Goal: Task Accomplishment & Management: Complete application form

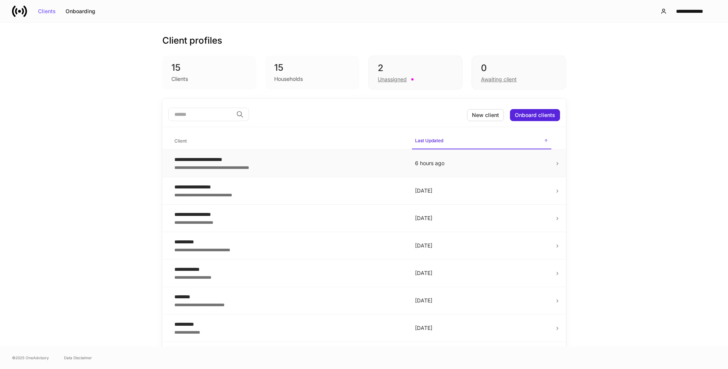
click at [222, 159] on div "**********" at bounding box center [288, 160] width 229 height 8
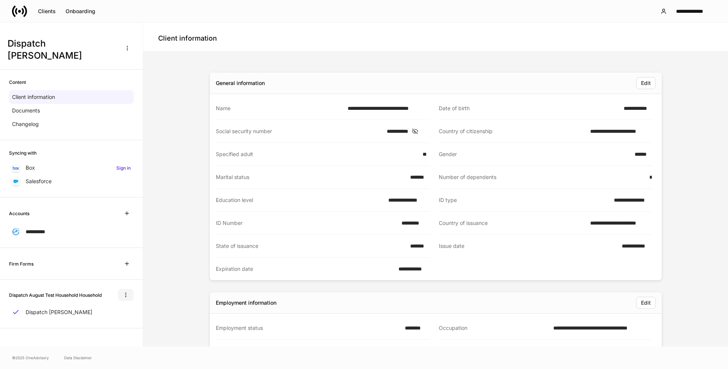
click at [127, 295] on icon "button" at bounding box center [126, 295] width 6 height 6
click at [139, 292] on div at bounding box center [364, 184] width 728 height 369
click at [128, 264] on icon "button" at bounding box center [127, 264] width 6 height 6
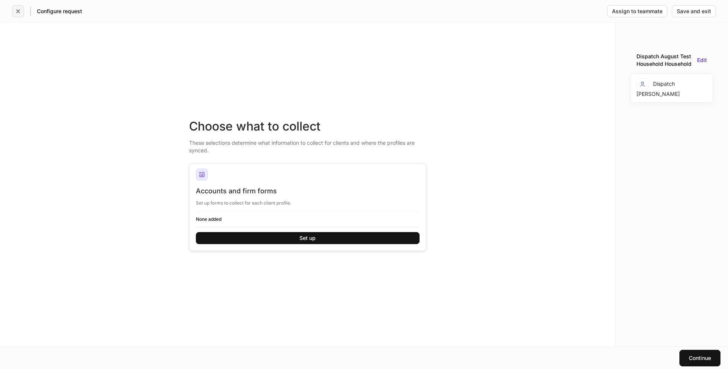
click at [22, 12] on button "button" at bounding box center [18, 11] width 12 height 12
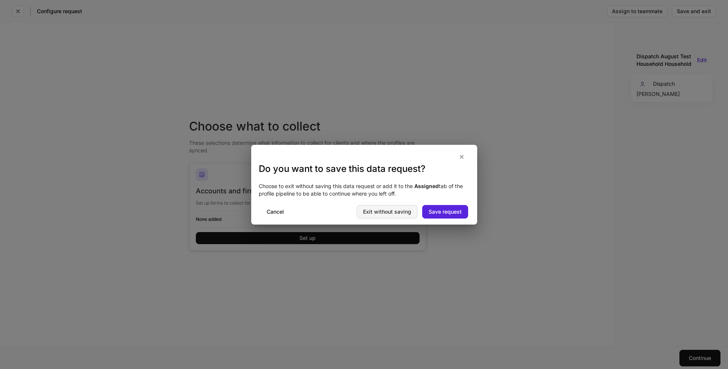
click at [410, 212] on div "Exit without saving" at bounding box center [387, 211] width 48 height 5
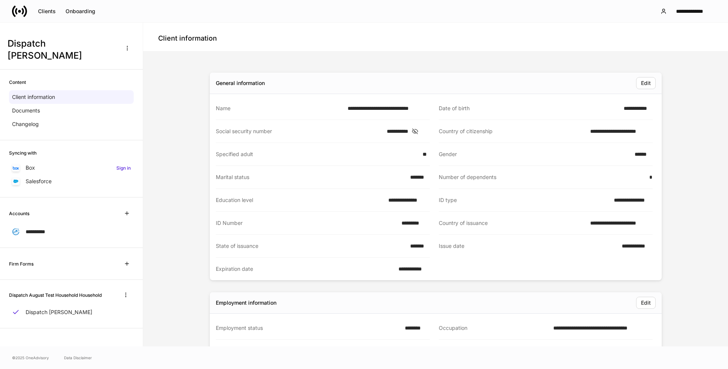
click at [36, 263] on div "Firm Forms" at bounding box center [71, 264] width 125 height 14
click at [16, 263] on h6 "Firm Forms" at bounding box center [21, 264] width 24 height 7
click at [125, 261] on icon "button" at bounding box center [127, 264] width 6 height 6
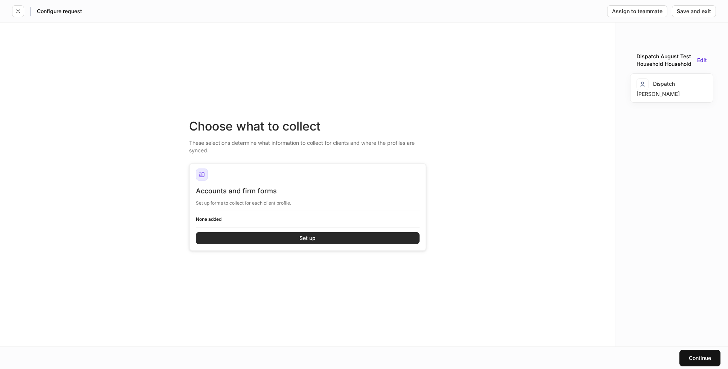
click at [296, 236] on button "Set up" at bounding box center [308, 238] width 224 height 12
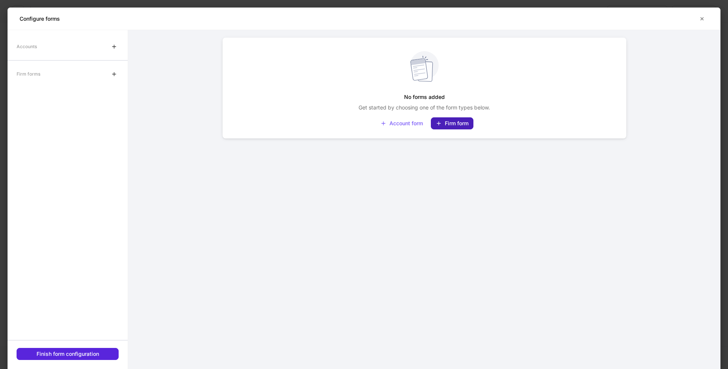
click at [456, 121] on div "Firm form" at bounding box center [452, 124] width 33 height 6
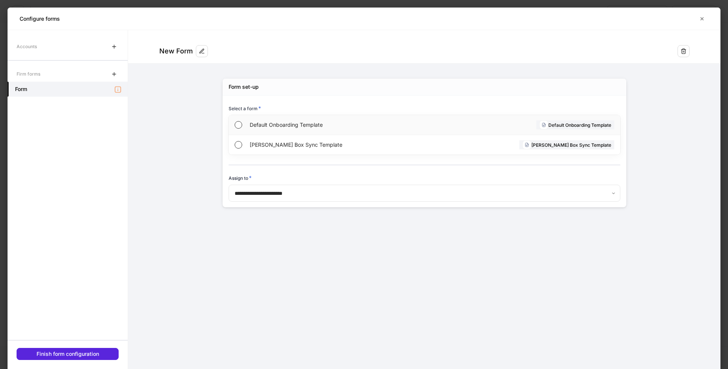
click at [243, 121] on div "Default Onboarding Template Default Onboarding Template" at bounding box center [425, 125] width 392 height 20
click at [197, 156] on form "**********" at bounding box center [424, 126] width 592 height 192
click at [72, 348] on button "Finish form configuration" at bounding box center [68, 354] width 102 height 12
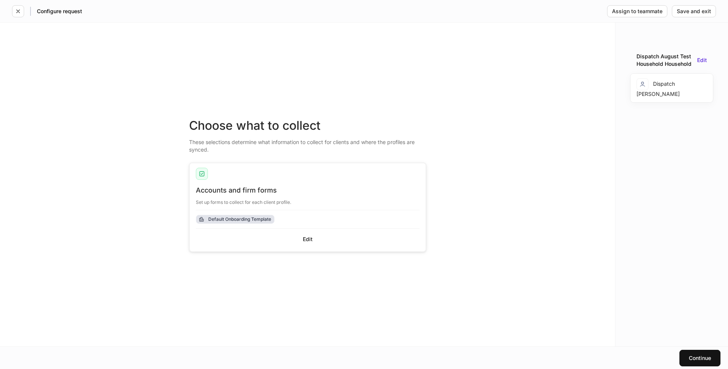
click at [229, 219] on div "Default Onboarding Template" at bounding box center [239, 219] width 63 height 7
click at [687, 358] on button "Continue" at bounding box center [699, 358] width 41 height 17
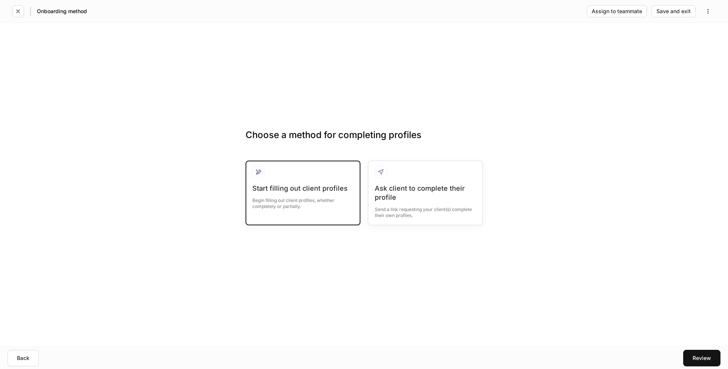
click at [299, 172] on div at bounding box center [302, 175] width 101 height 18
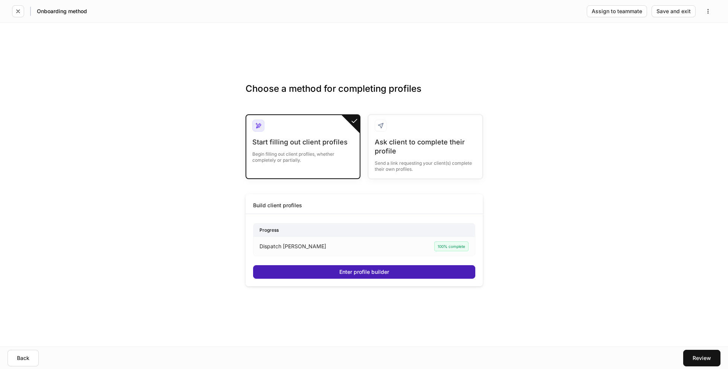
click at [330, 274] on button "Enter profile builder" at bounding box center [364, 273] width 222 height 14
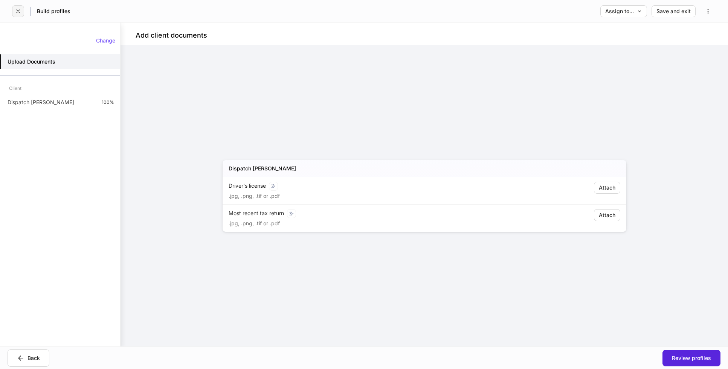
click at [12, 9] on button "button" at bounding box center [18, 11] width 12 height 12
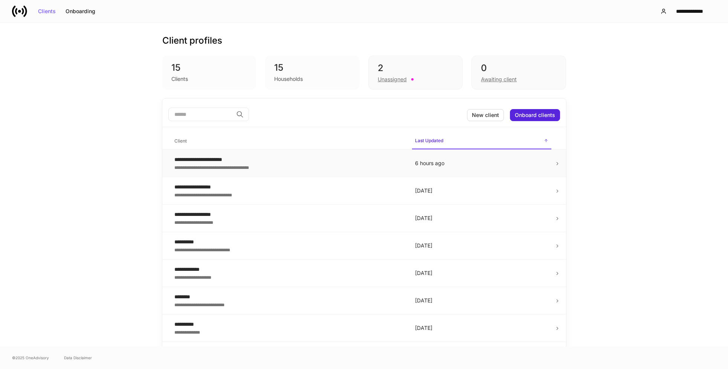
click at [456, 160] on p "6 hours ago" at bounding box center [481, 164] width 133 height 8
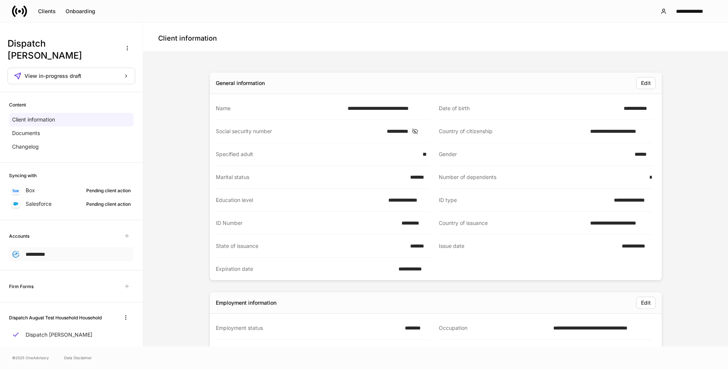
click at [42, 252] on span "**********" at bounding box center [36, 254] width 20 height 5
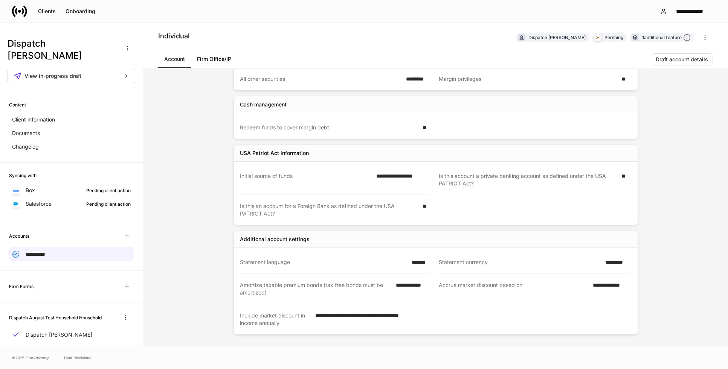
scroll to position [16, 0]
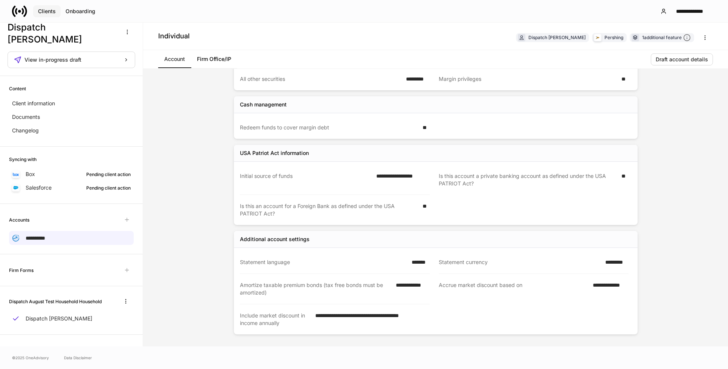
click at [40, 8] on button "Clients" at bounding box center [46, 11] width 27 height 12
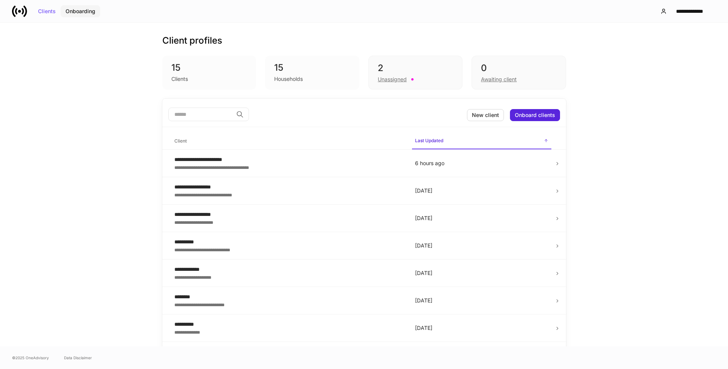
click at [66, 12] on div "Onboarding" at bounding box center [81, 11] width 30 height 5
